Goal: Transaction & Acquisition: Purchase product/service

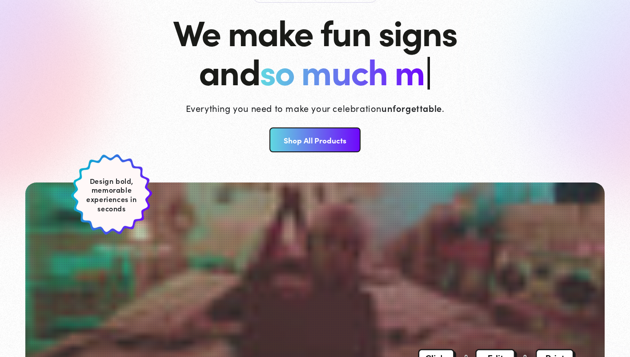
scroll to position [81, 0]
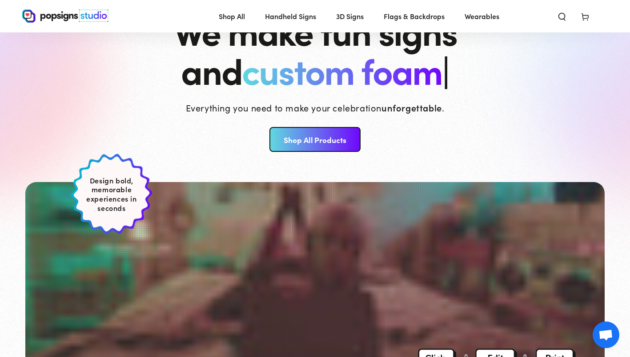
click at [321, 140] on link "Shop All Products" at bounding box center [314, 139] width 91 height 25
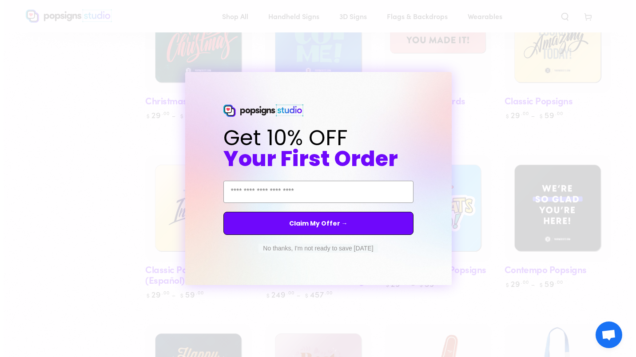
scroll to position [536, 0]
click at [335, 247] on button "No thanks, I'm not ready to save [DATE]" at bounding box center [318, 248] width 119 height 9
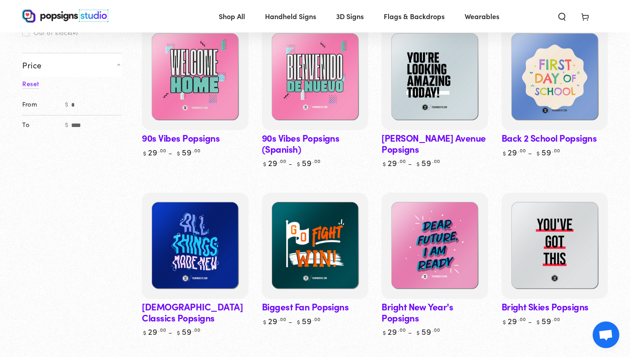
scroll to position [0, 0]
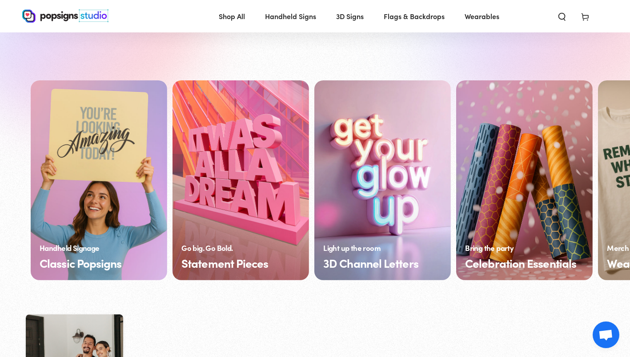
scroll to position [613, 0]
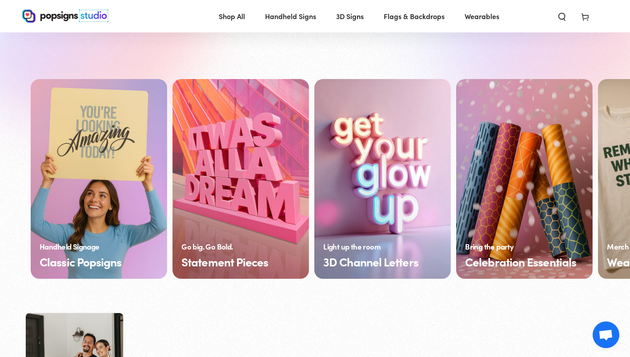
click at [142, 192] on link "Classic Popsigns" at bounding box center [99, 179] width 136 height 200
